Goal: Task Accomplishment & Management: Use online tool/utility

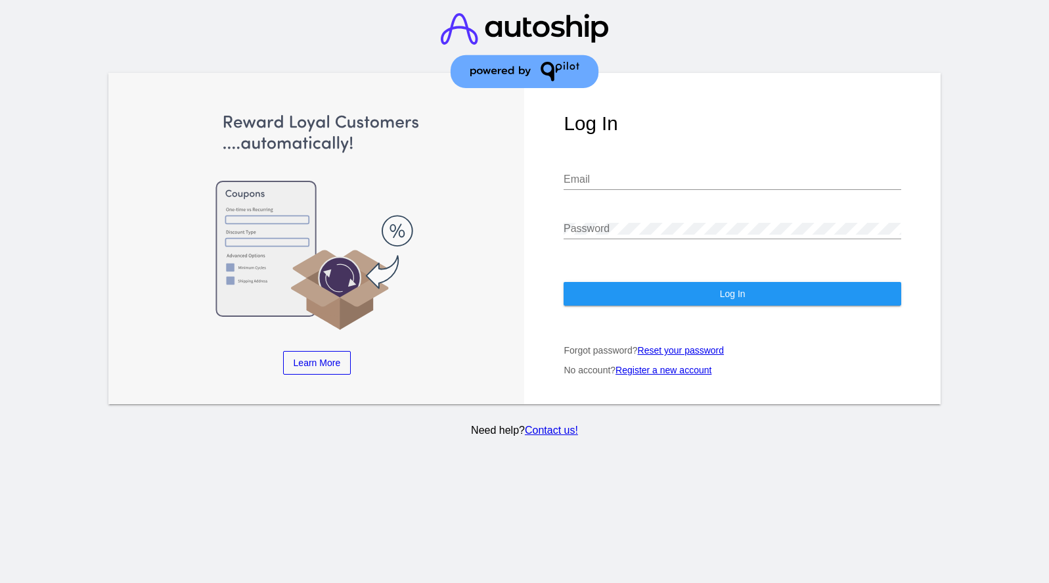
type input "[EMAIL_ADDRESS][DOMAIN_NAME]"
click at [596, 282] on button "Log In" at bounding box center [732, 294] width 337 height 24
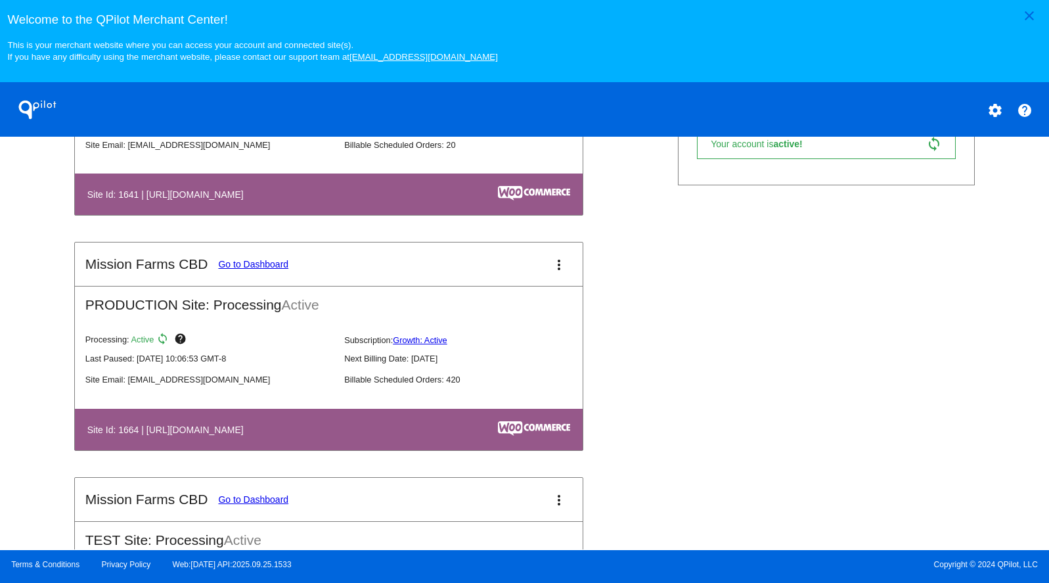
scroll to position [606, 0]
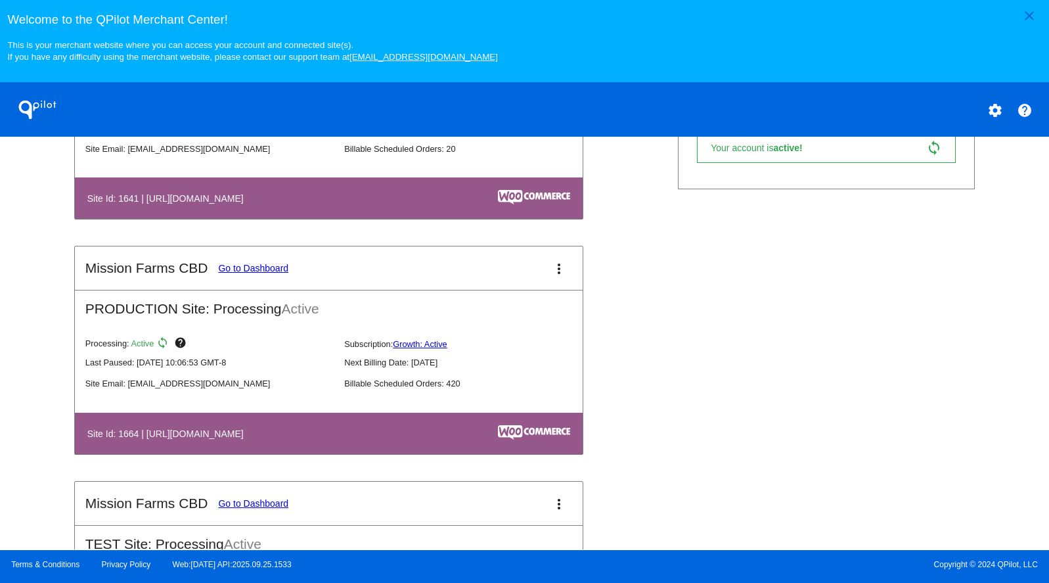
click at [257, 273] on link "Go to Dashboard" at bounding box center [253, 268] width 70 height 11
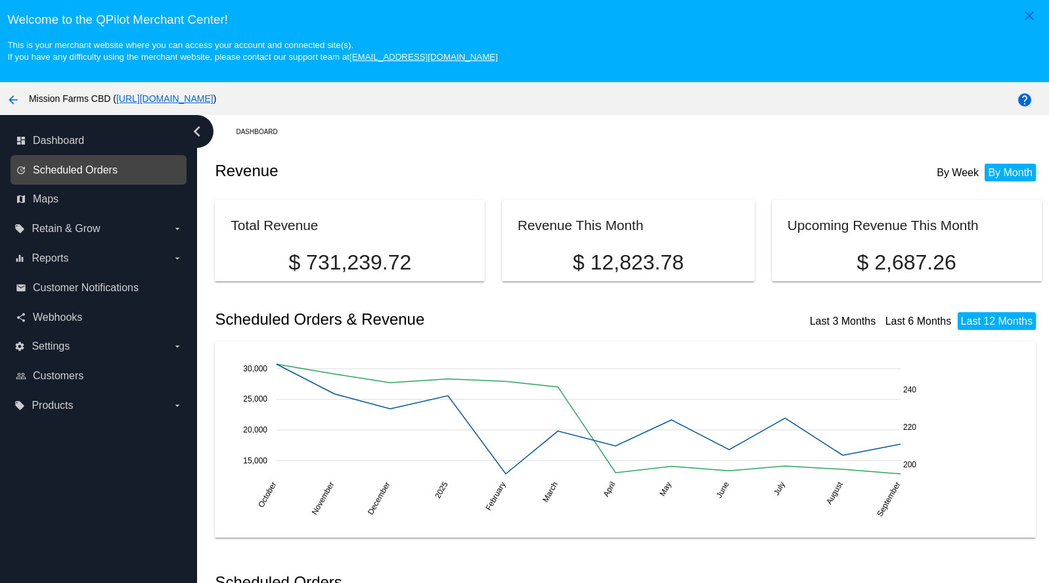
click at [109, 176] on span "Scheduled Orders" at bounding box center [75, 170] width 85 height 12
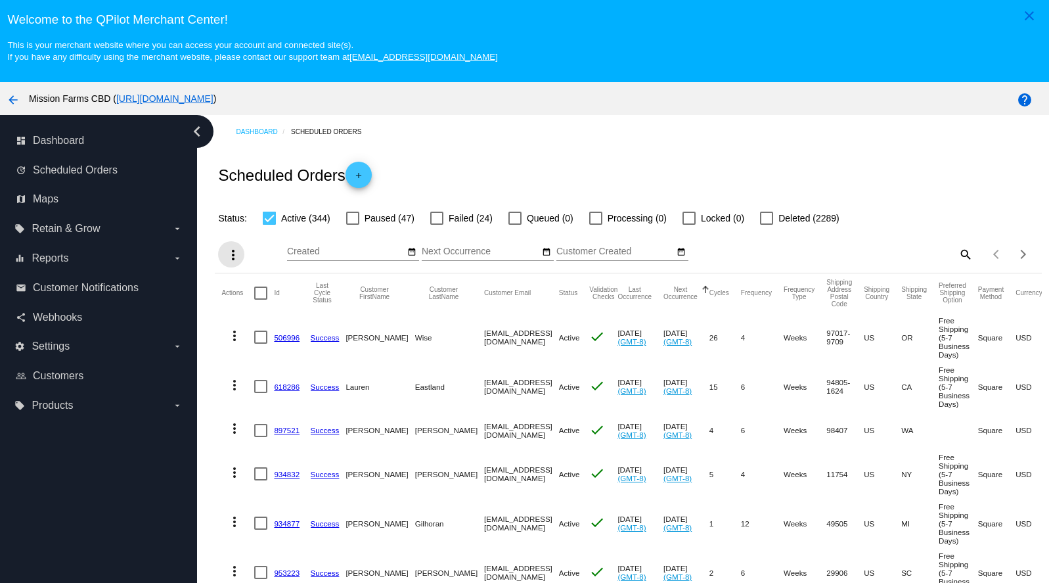
click at [234, 263] on mat-icon "more_vert" at bounding box center [233, 255] width 16 height 16
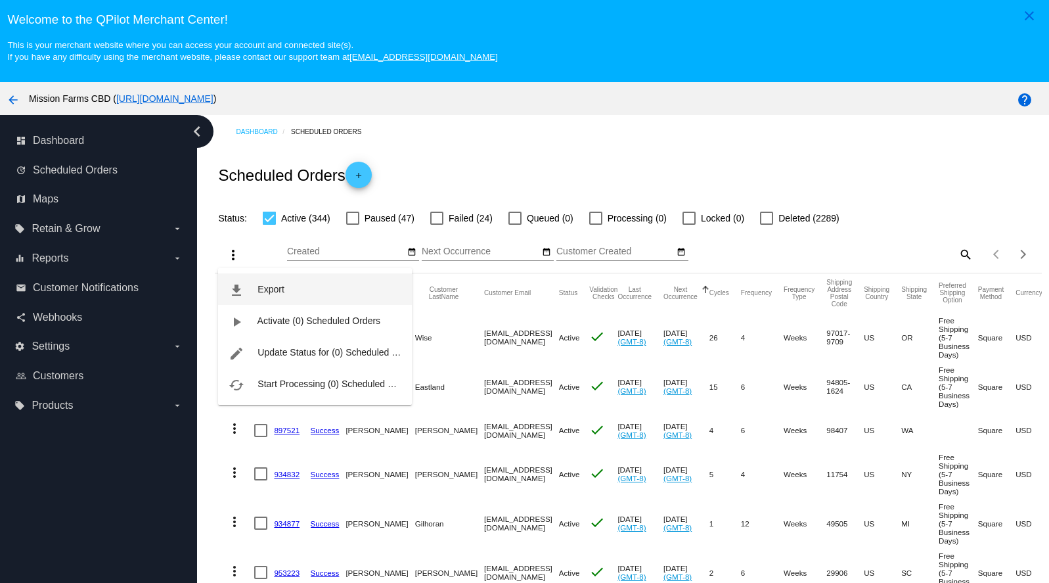
click at [268, 286] on span "Export" at bounding box center [270, 289] width 26 height 11
